Goal: Task Accomplishment & Management: Complete application form

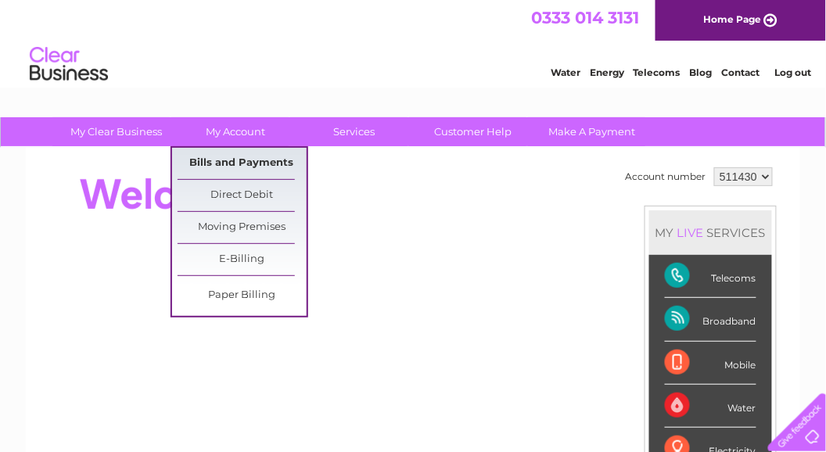
click at [238, 163] on link "Bills and Payments" at bounding box center [242, 163] width 129 height 31
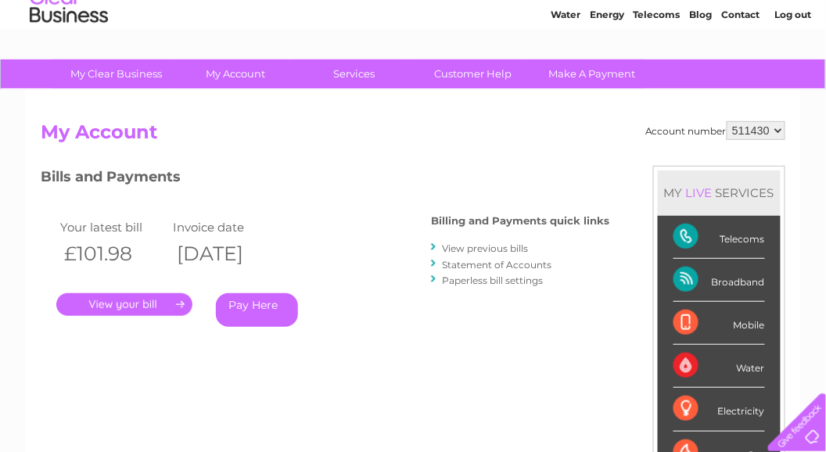
scroll to position [63, 0]
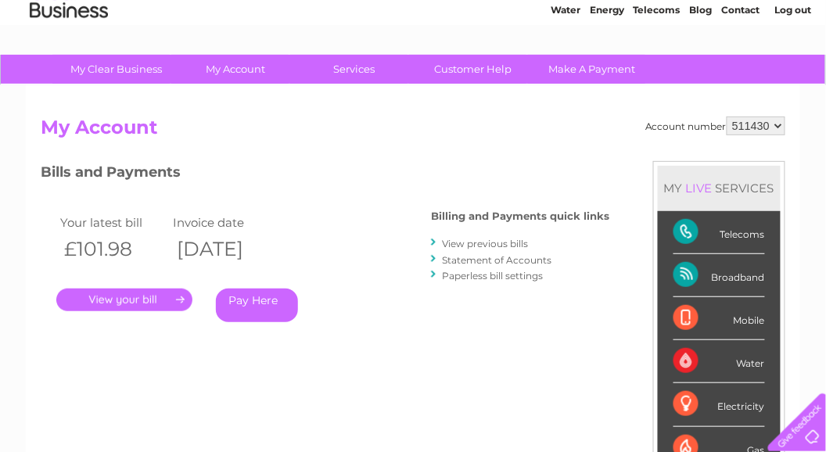
click at [495, 243] on link "View previous bills" at bounding box center [485, 244] width 86 height 12
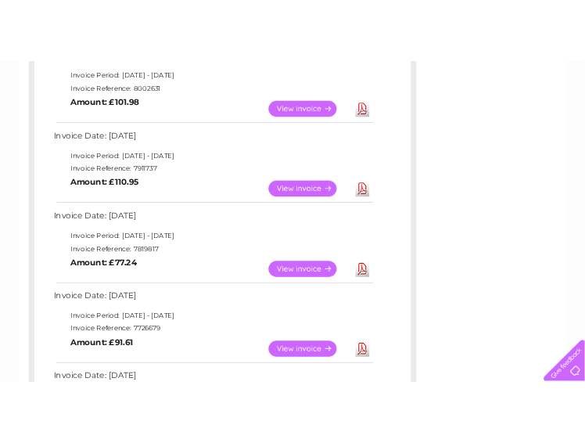
scroll to position [313, 0]
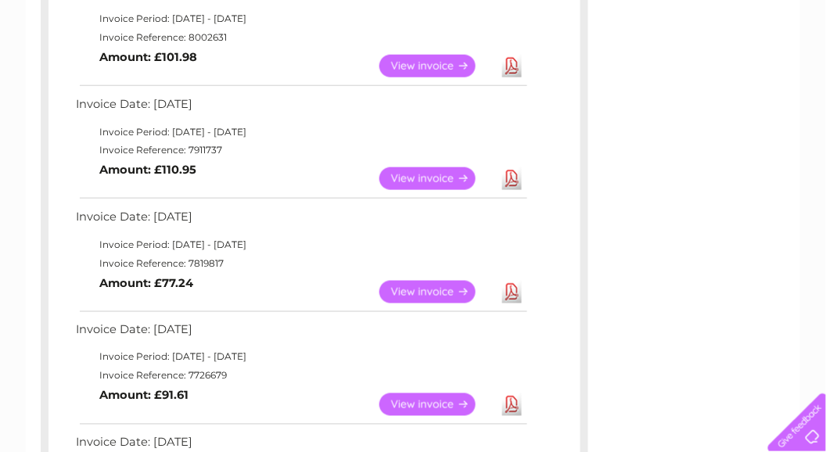
click at [516, 289] on link "Download" at bounding box center [512, 292] width 20 height 23
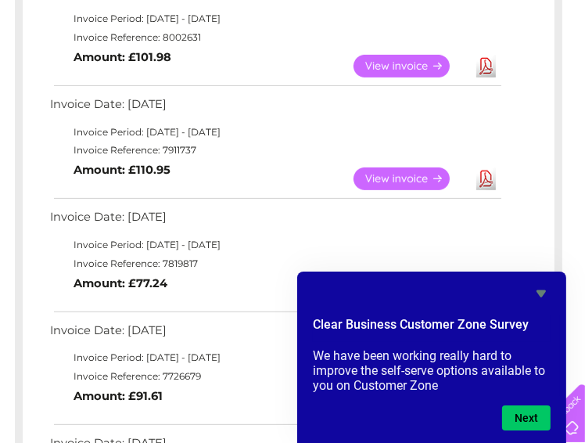
click at [487, 175] on link "Download" at bounding box center [487, 178] width 20 height 23
click at [545, 290] on icon "Hide survey" at bounding box center [541, 293] width 9 height 7
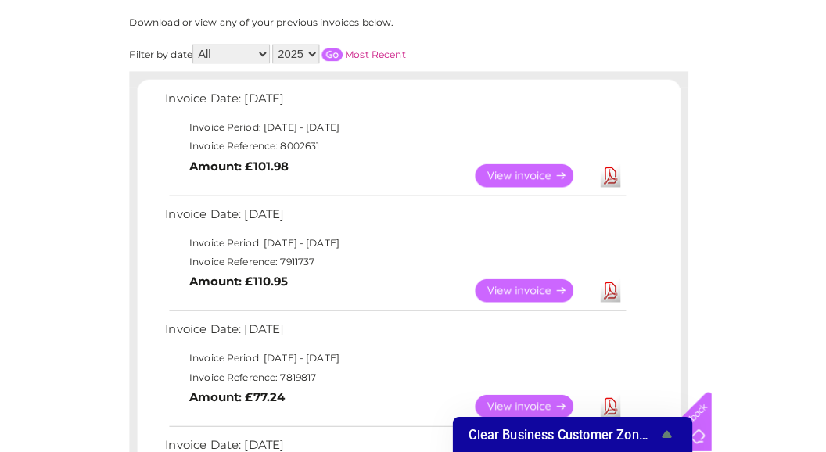
scroll to position [188, 0]
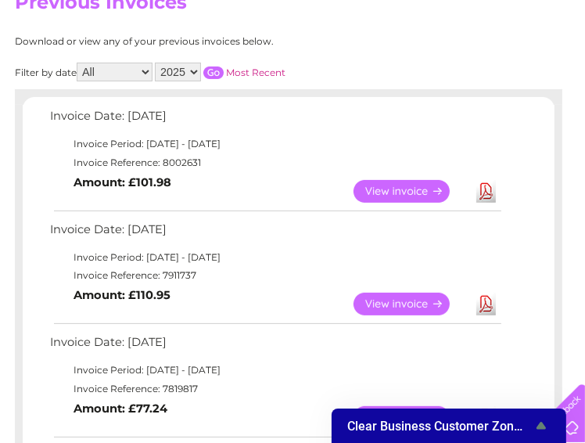
click at [487, 192] on link "Download" at bounding box center [487, 191] width 20 height 23
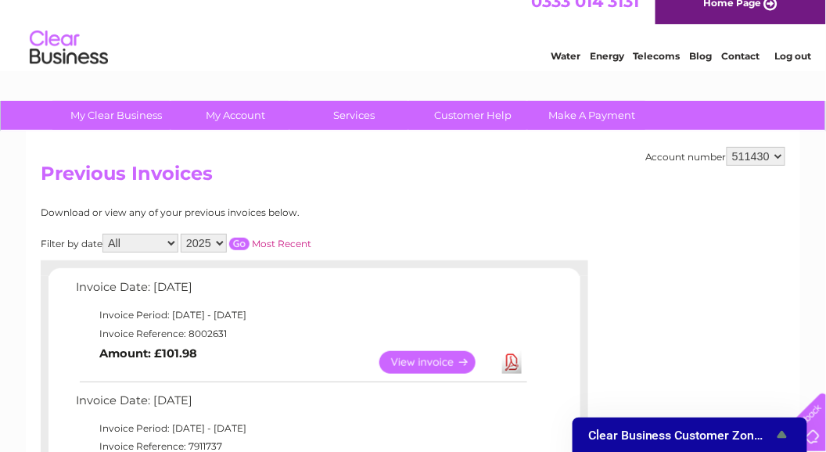
scroll to position [0, 0]
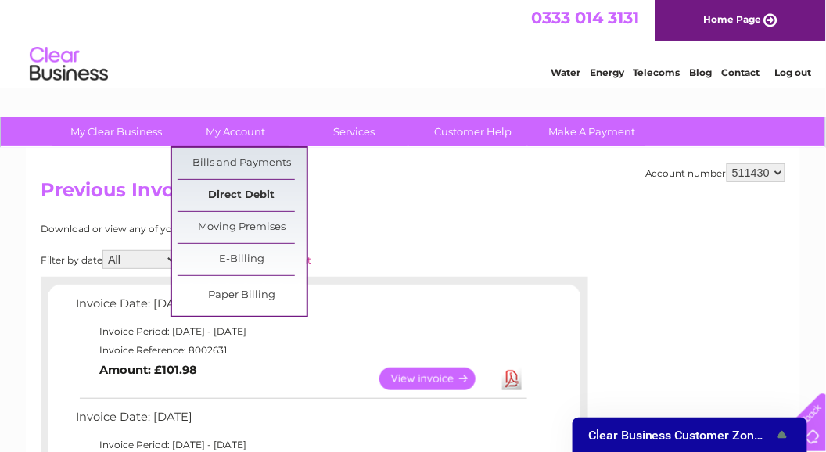
click at [228, 189] on link "Direct Debit" at bounding box center [242, 195] width 129 height 31
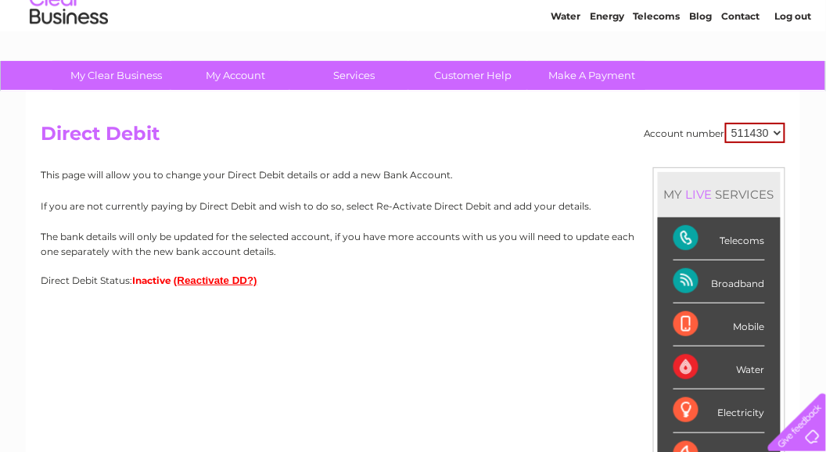
scroll to position [63, 0]
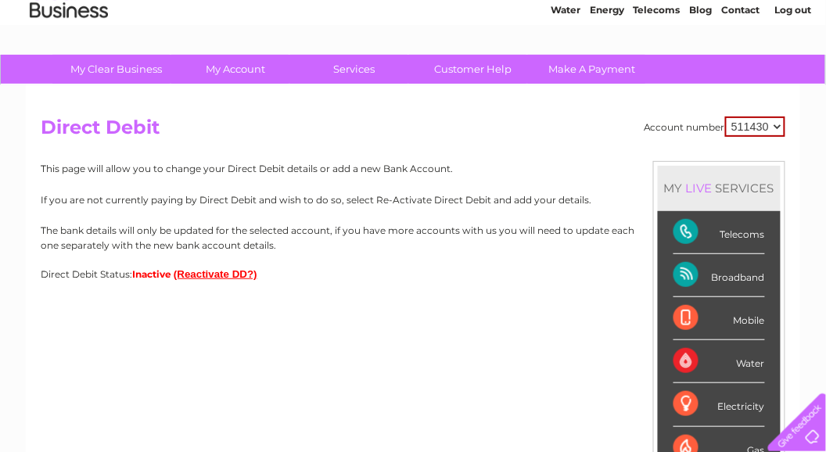
click at [217, 275] on button "(Reactivate DD?)" at bounding box center [216, 274] width 84 height 12
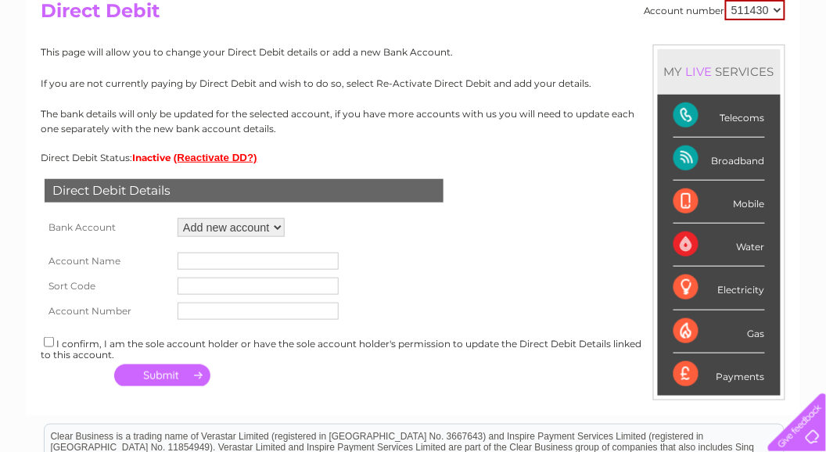
scroll to position [188, 0]
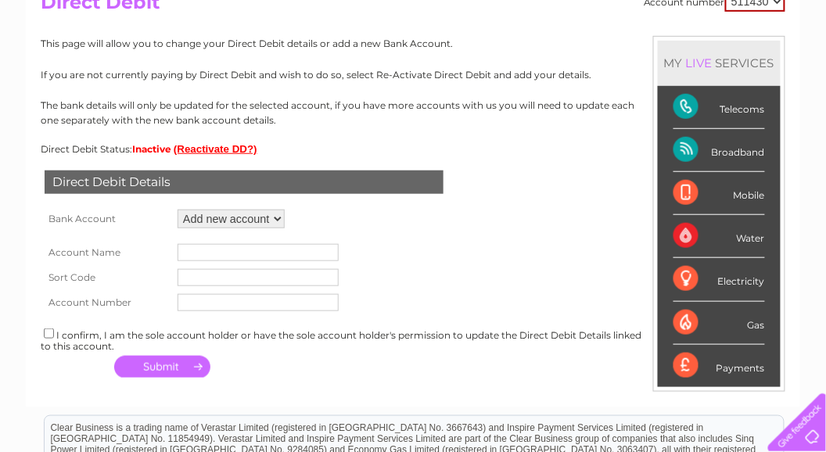
click at [211, 251] on input "text" at bounding box center [258, 252] width 161 height 17
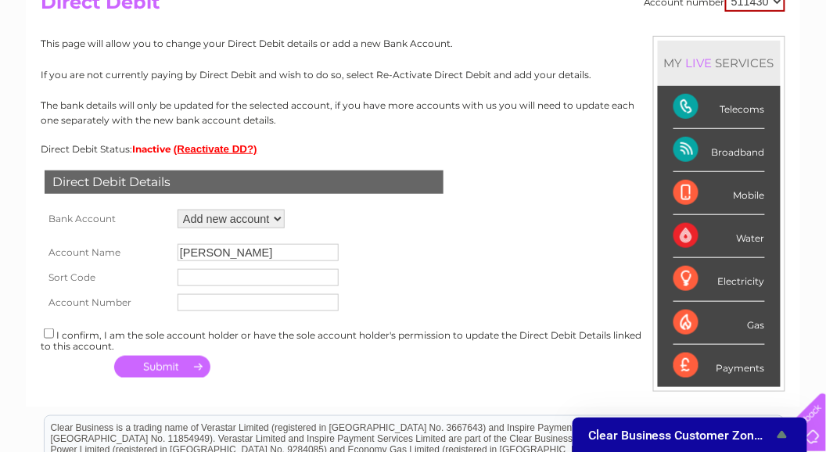
type input "j marsand"
click at [211, 277] on input "text" at bounding box center [258, 277] width 161 height 17
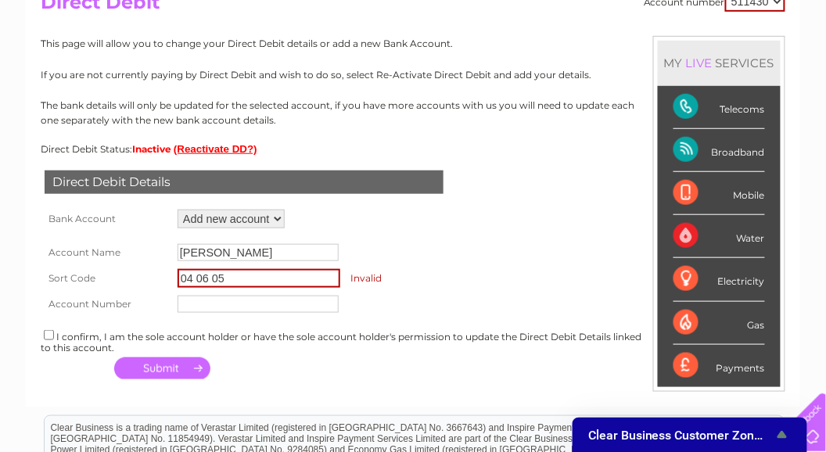
click at [196, 304] on input "text" at bounding box center [258, 304] width 161 height 17
click at [239, 279] on input "04 06 05" at bounding box center [259, 278] width 163 height 19
type input "0"
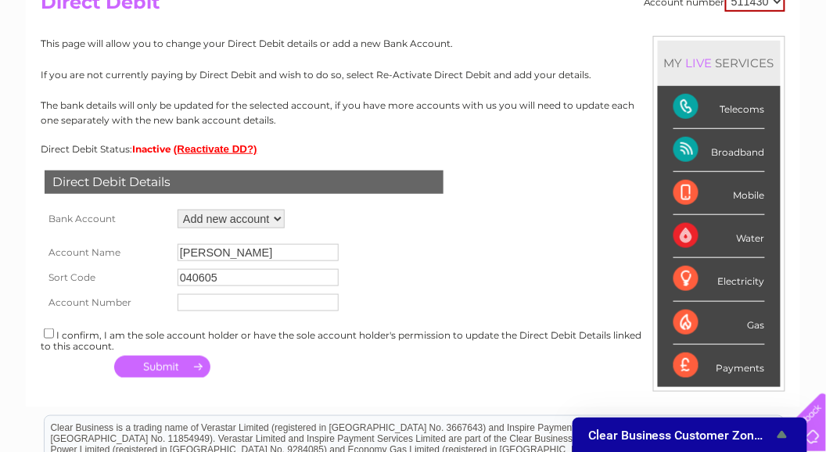
type input "040605"
click at [210, 297] on input "text" at bounding box center [258, 302] width 161 height 17
type input "27156085"
click at [276, 222] on select "Add new account ****1064 ****1064" at bounding box center [231, 219] width 107 height 19
click at [178, 210] on select "Add new account ****1064 ****1064" at bounding box center [231, 219] width 107 height 19
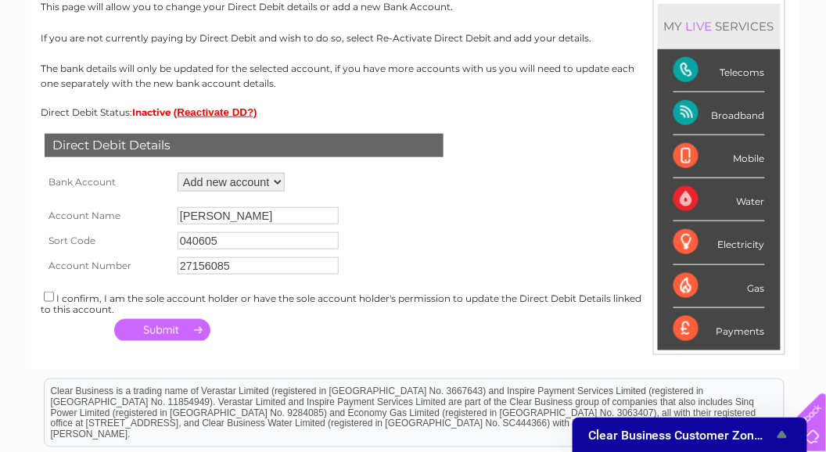
scroll to position [250, 0]
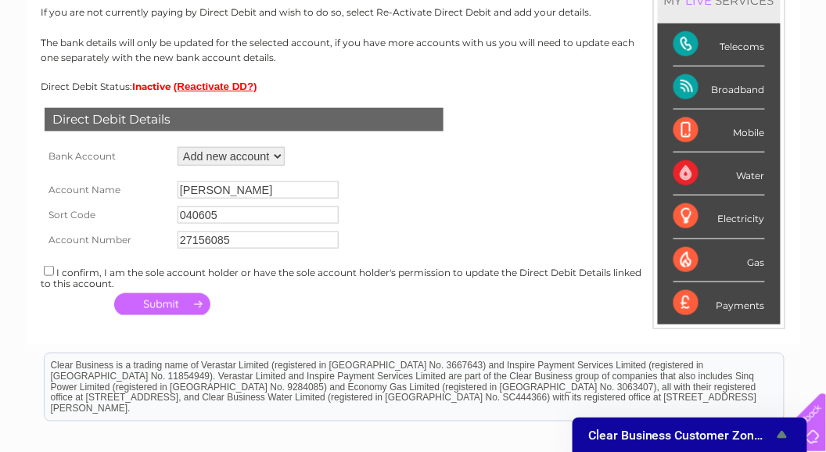
click at [165, 303] on button "button" at bounding box center [162, 304] width 96 height 22
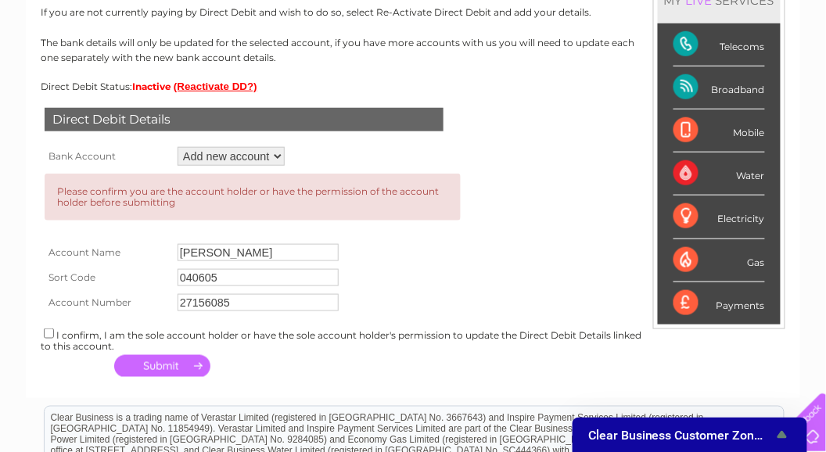
click at [163, 361] on button "button" at bounding box center [162, 366] width 96 height 22
click at [200, 367] on button "button" at bounding box center [162, 366] width 96 height 22
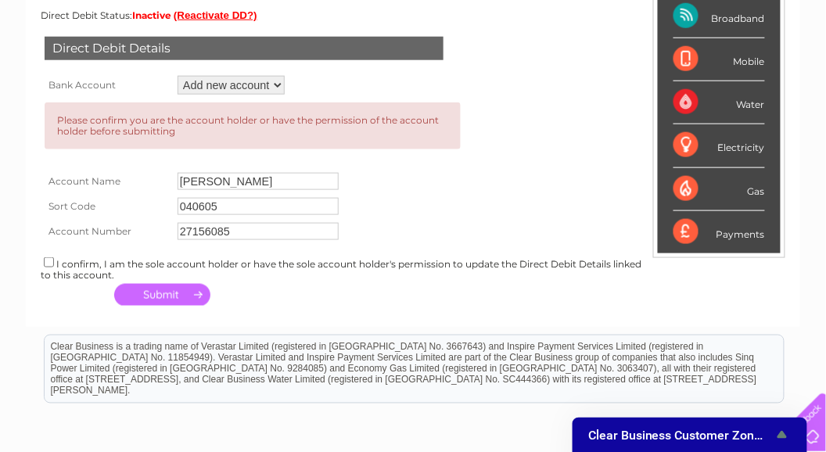
scroll to position [333, 0]
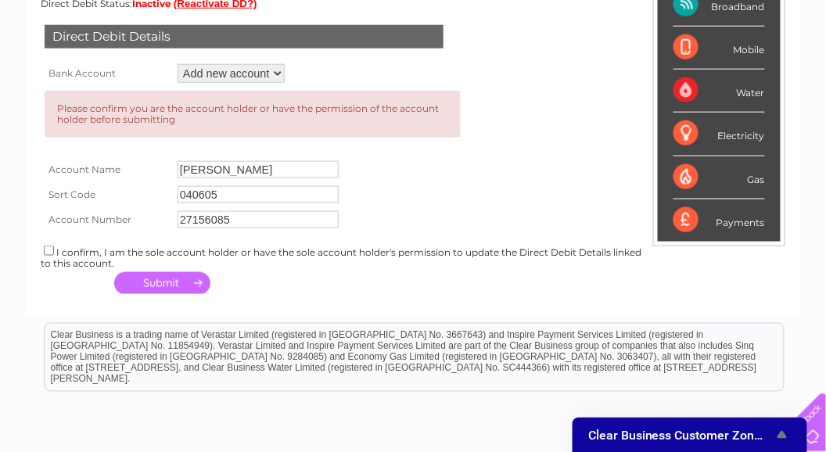
click at [197, 280] on button "button" at bounding box center [162, 283] width 96 height 22
click at [49, 246] on input "checkbox" at bounding box center [49, 251] width 10 height 10
checkbox input "true"
click at [157, 280] on button "button" at bounding box center [162, 283] width 96 height 22
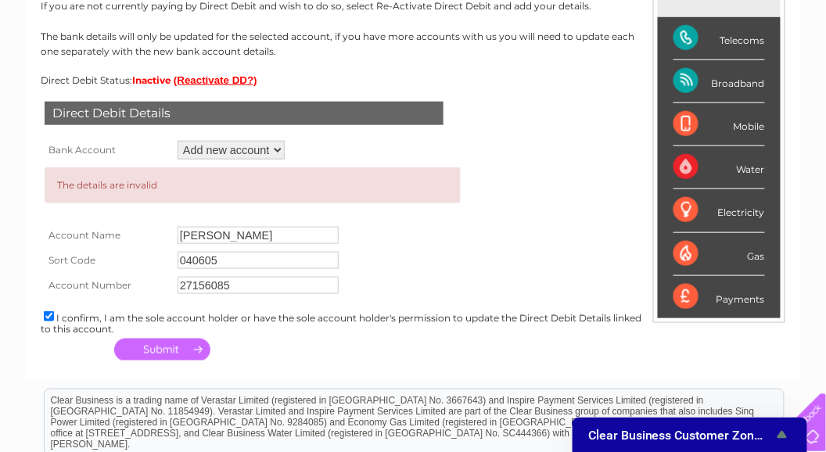
scroll to position [250, 0]
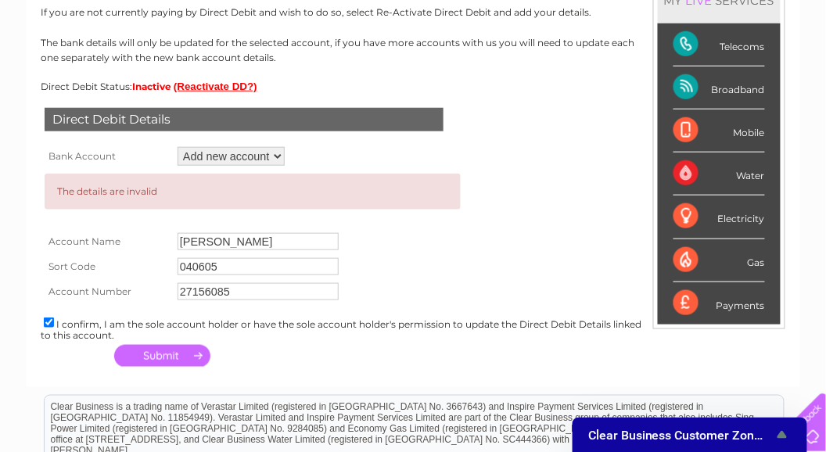
click at [278, 155] on select "Add new account ****1064 ****1064" at bounding box center [231, 156] width 107 height 19
click at [178, 147] on select "Add new account ****1064 ****1064" at bounding box center [231, 156] width 107 height 19
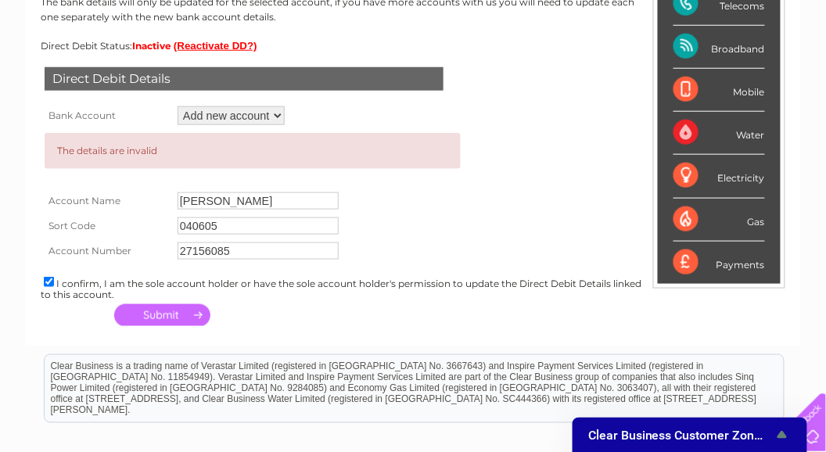
scroll to position [292, 0]
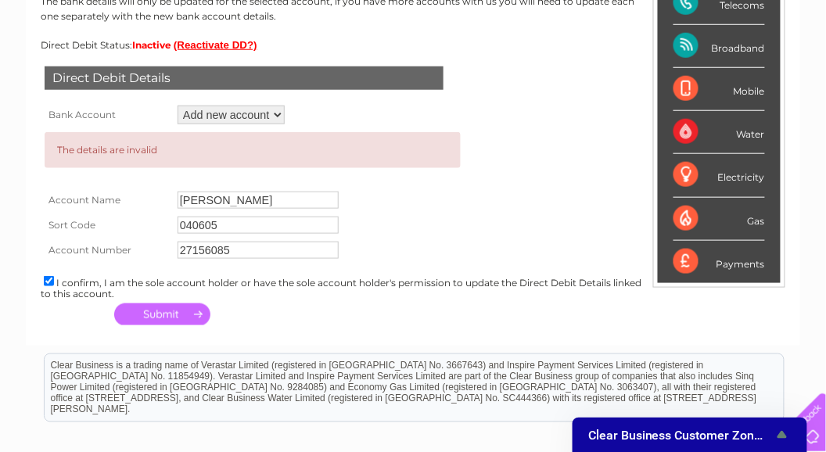
click at [169, 313] on button "button" at bounding box center [162, 315] width 96 height 22
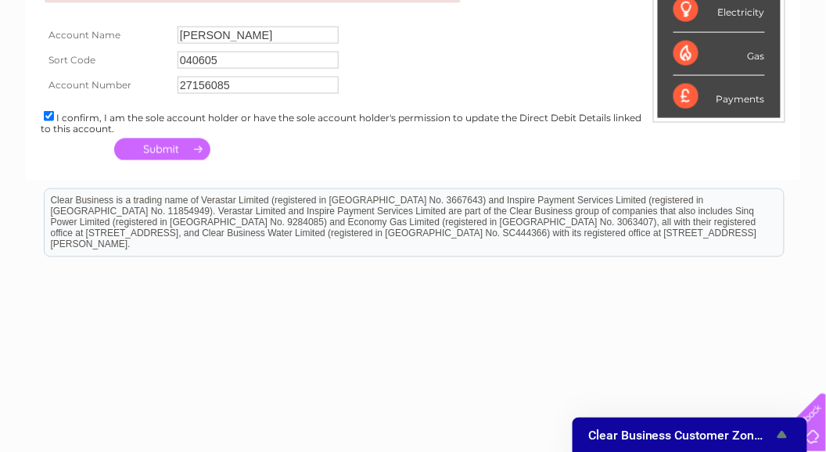
scroll to position [463, 0]
